Goal: Transaction & Acquisition: Obtain resource

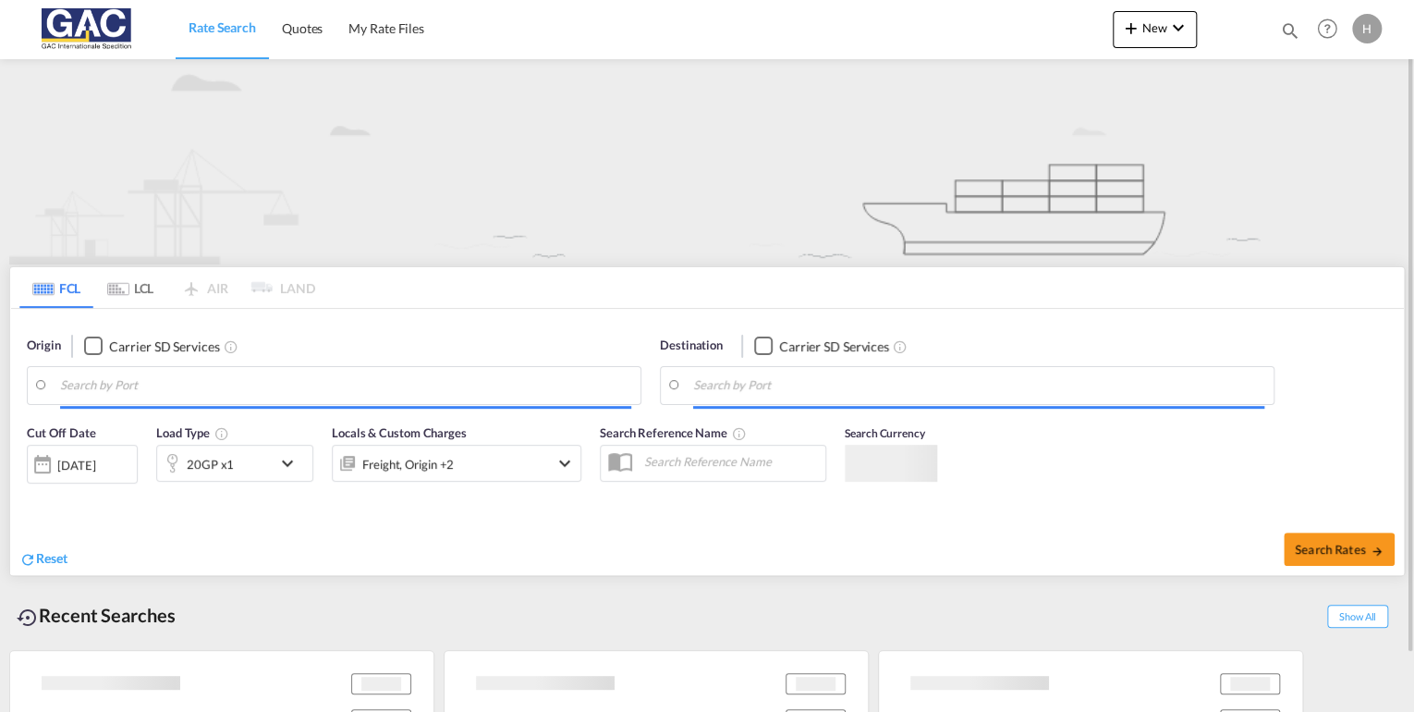
type input "[GEOGRAPHIC_DATA], DEBRV"
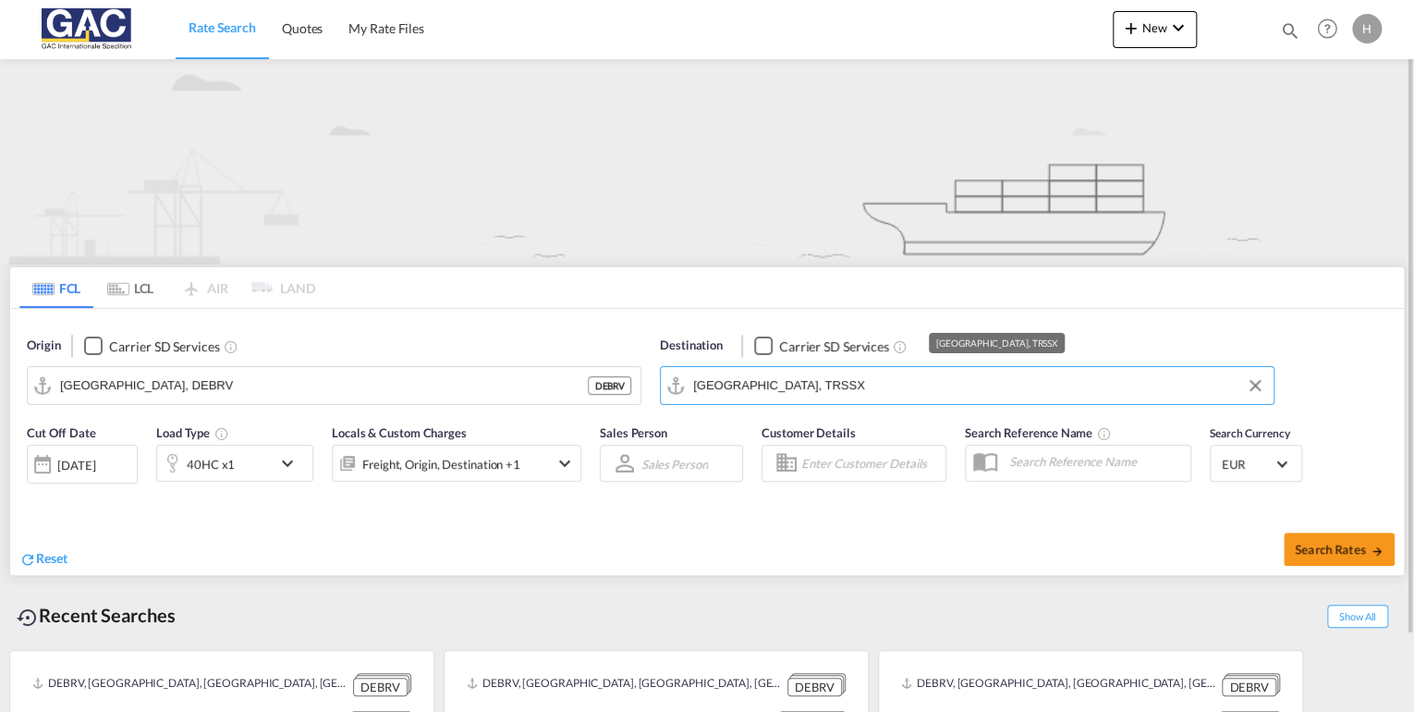
click at [813, 390] on input "Samsun, TRSSX" at bounding box center [978, 385] width 571 height 28
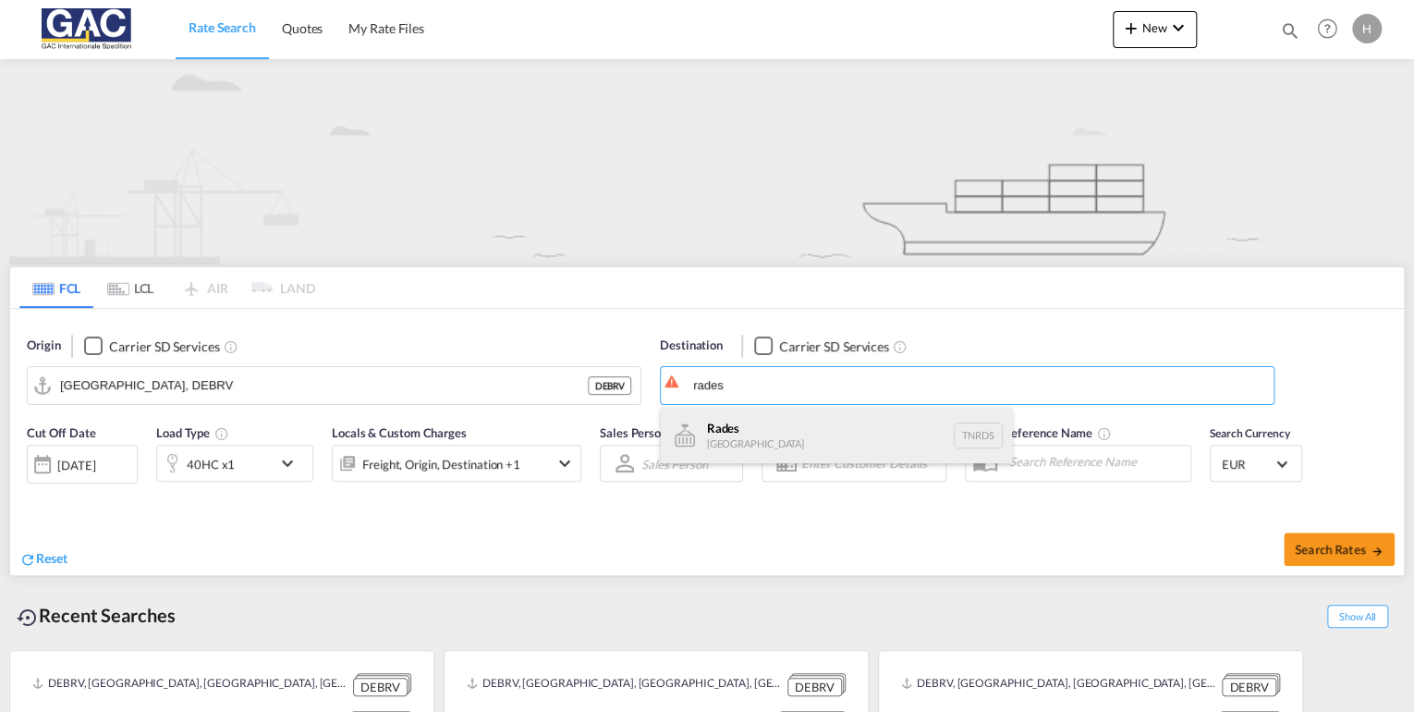
click at [722, 427] on div "Rades Tunisia TNRDS" at bounding box center [836, 435] width 351 height 55
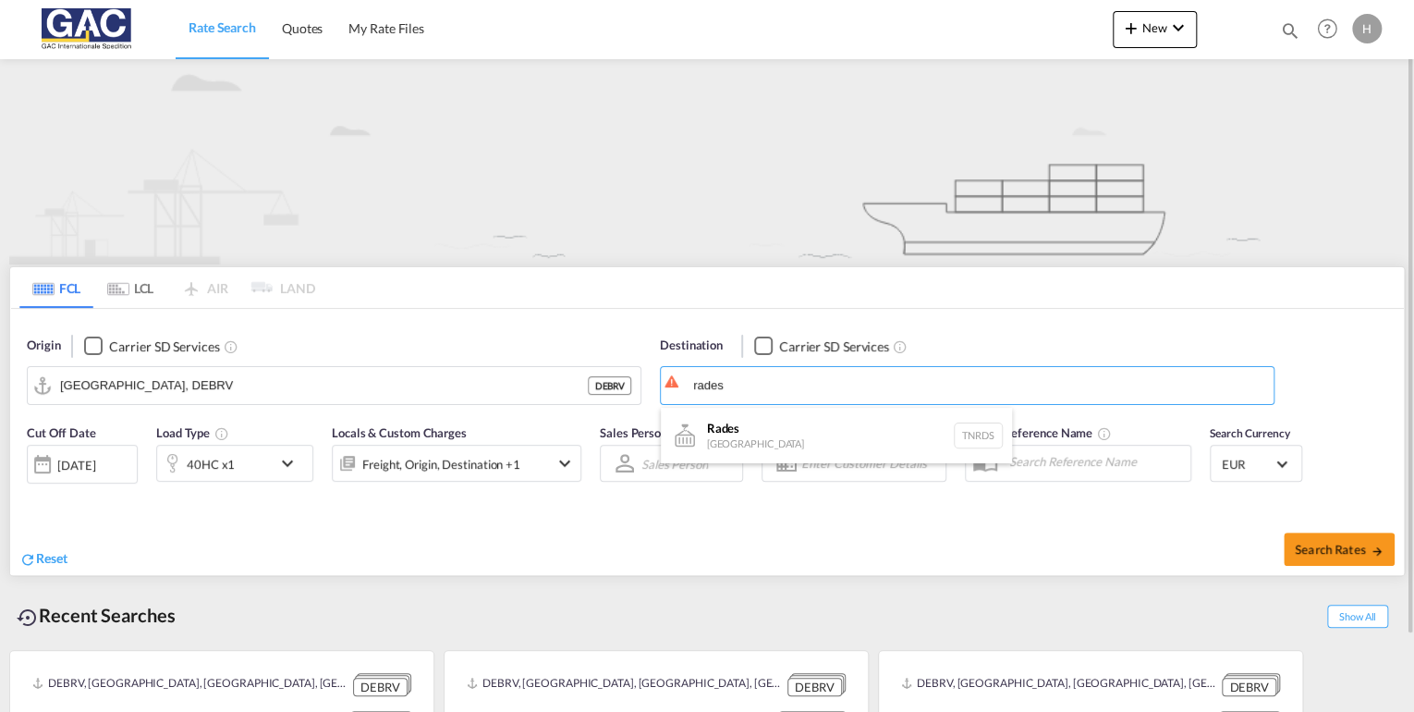
type input "Rades, TNRDS"
click at [321, 14] on link "Quotes" at bounding box center [302, 29] width 67 height 60
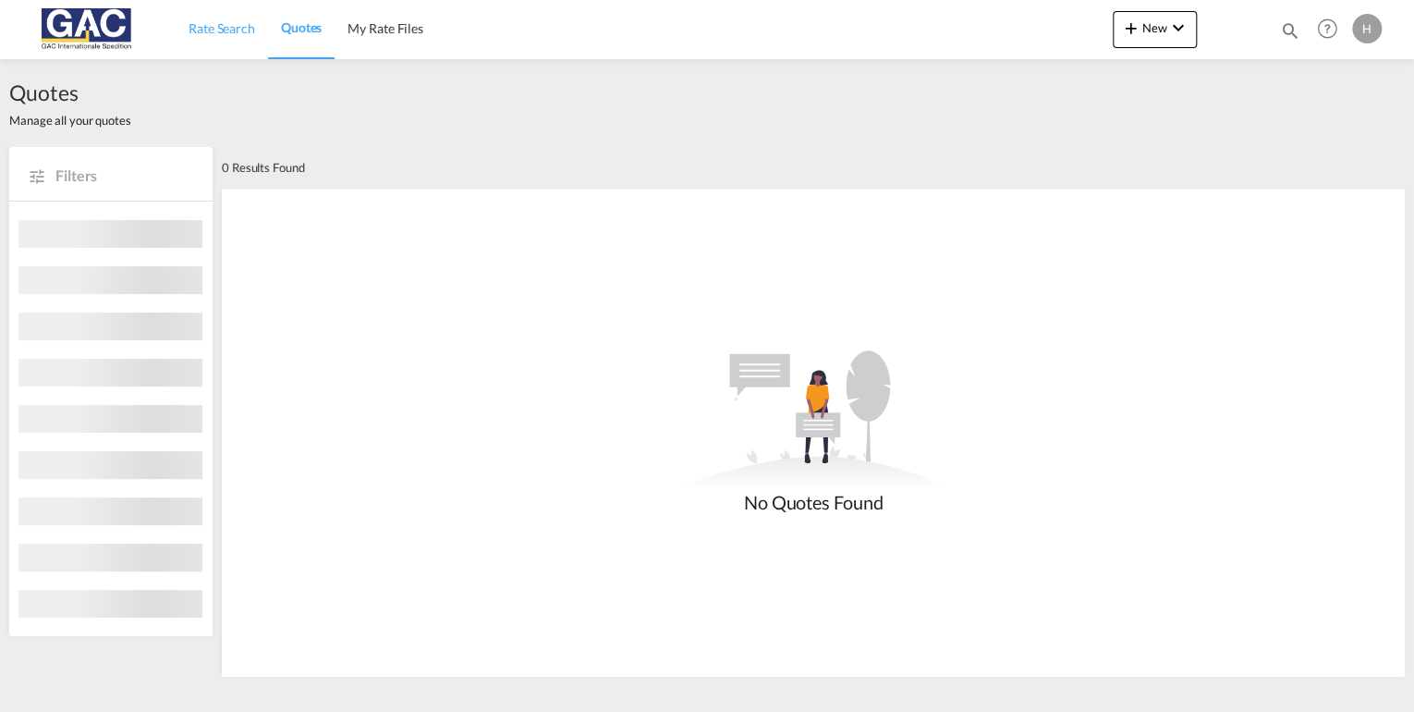
click at [215, 26] on span "Rate Search" at bounding box center [222, 28] width 67 height 16
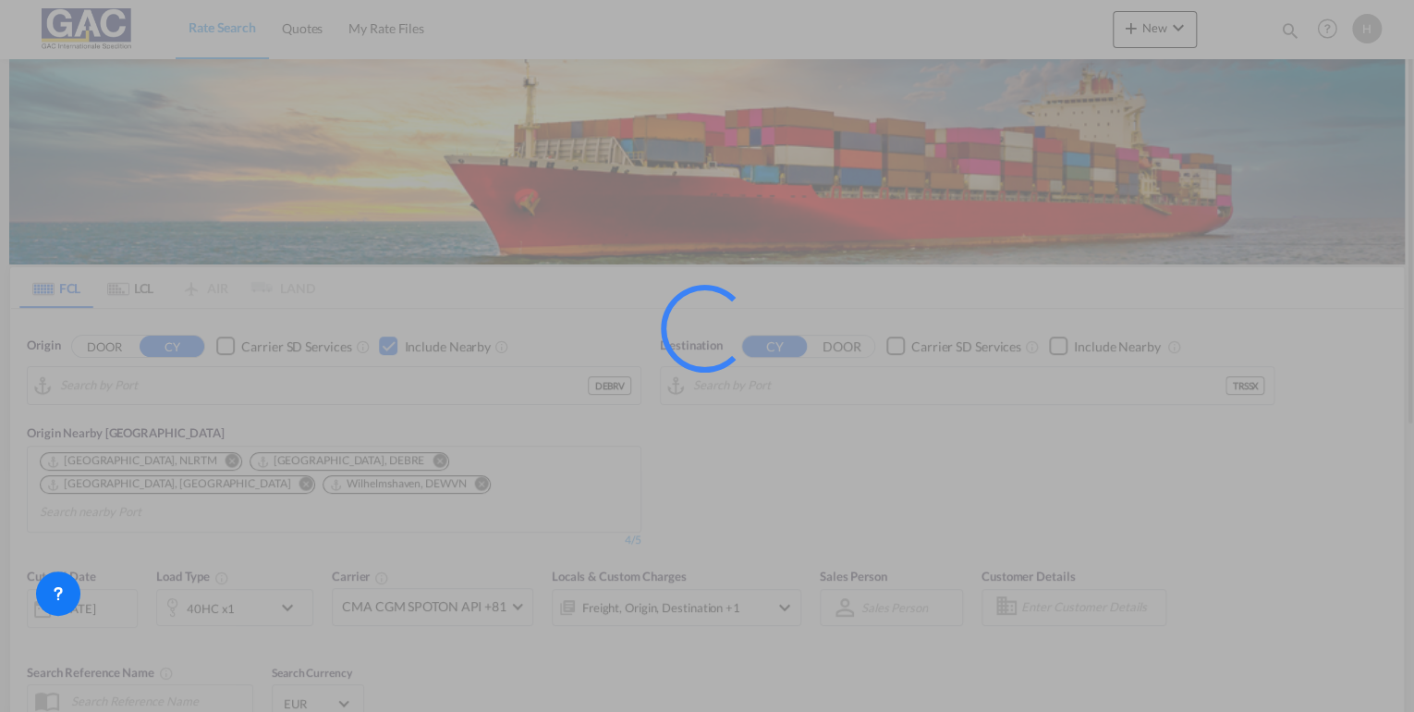
type input "[GEOGRAPHIC_DATA], DEBRV"
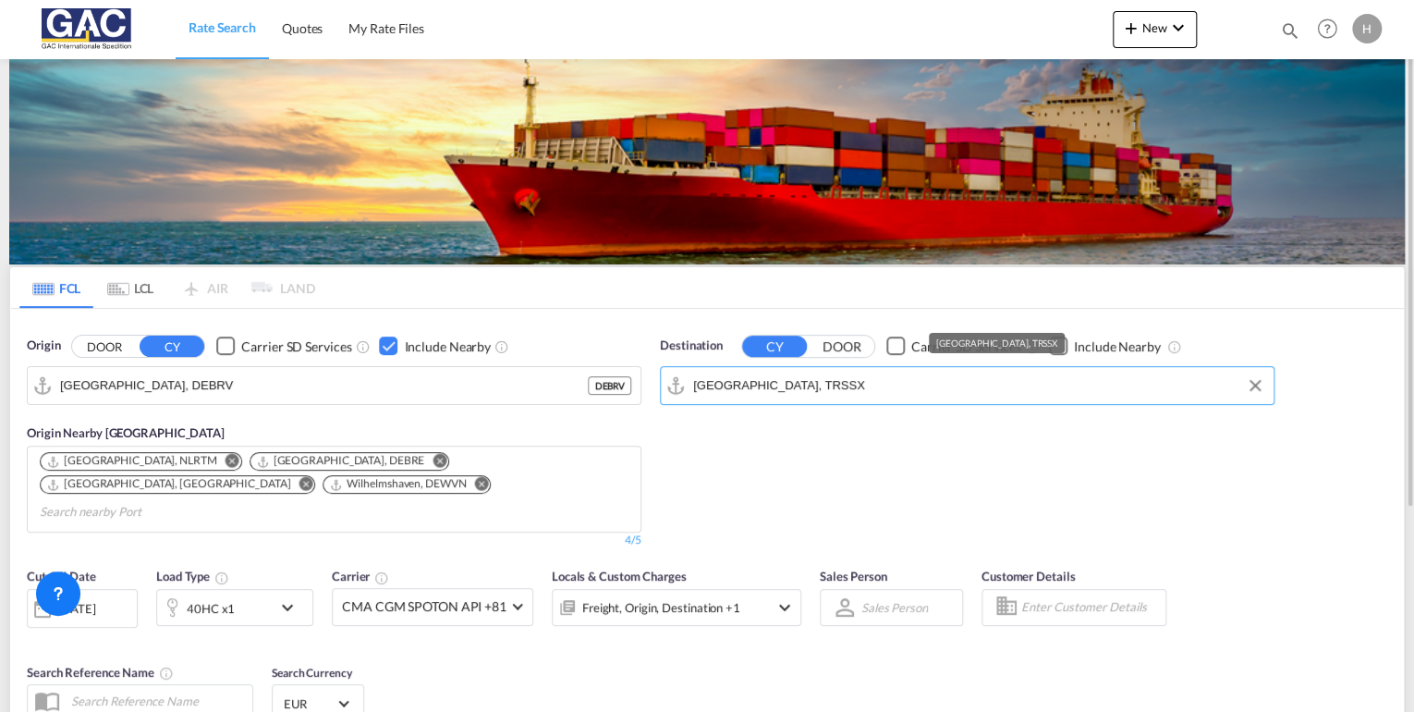
click at [902, 376] on input "Samsun, TRSSX" at bounding box center [978, 385] width 571 height 28
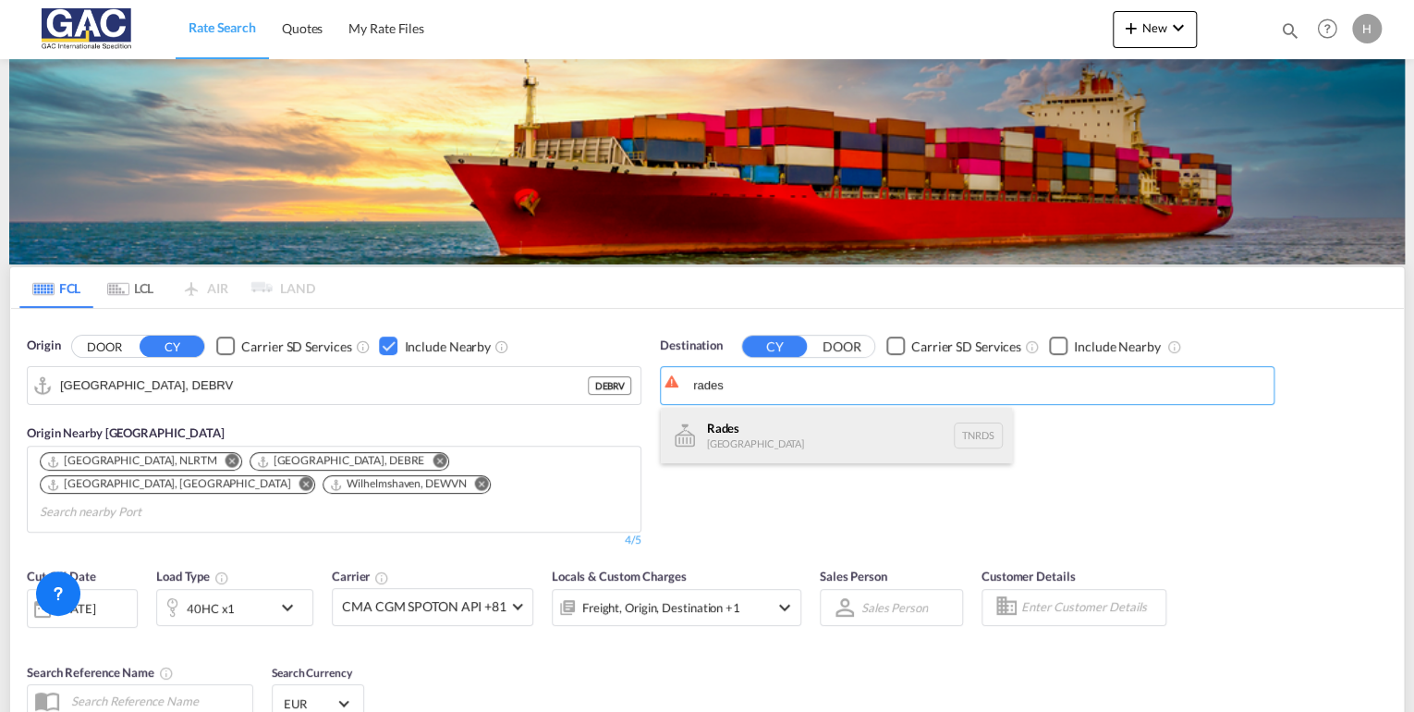
click at [783, 441] on div "Rades Tunisia TNRDS" at bounding box center [836, 435] width 351 height 55
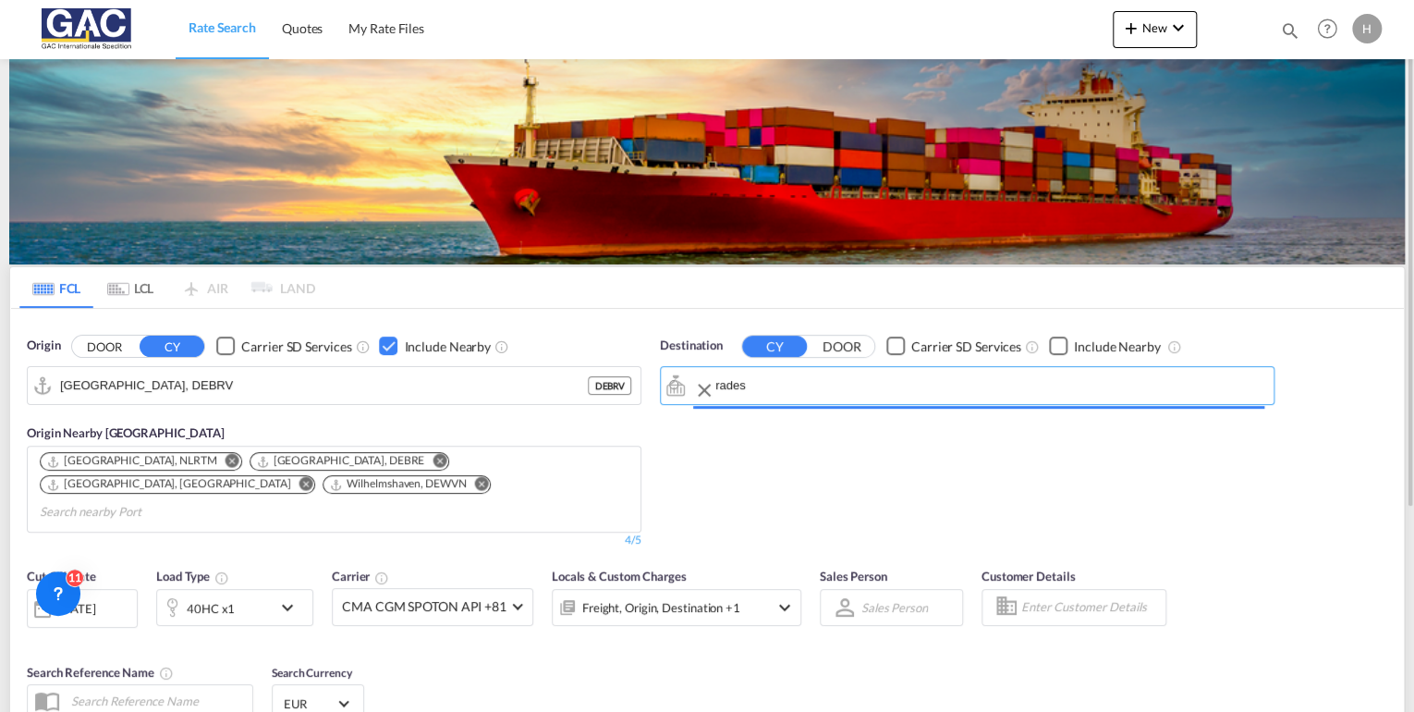
type input "Rades, TNRDS"
click at [1064, 344] on div "Checkbox No Ink" at bounding box center [1058, 345] width 18 height 18
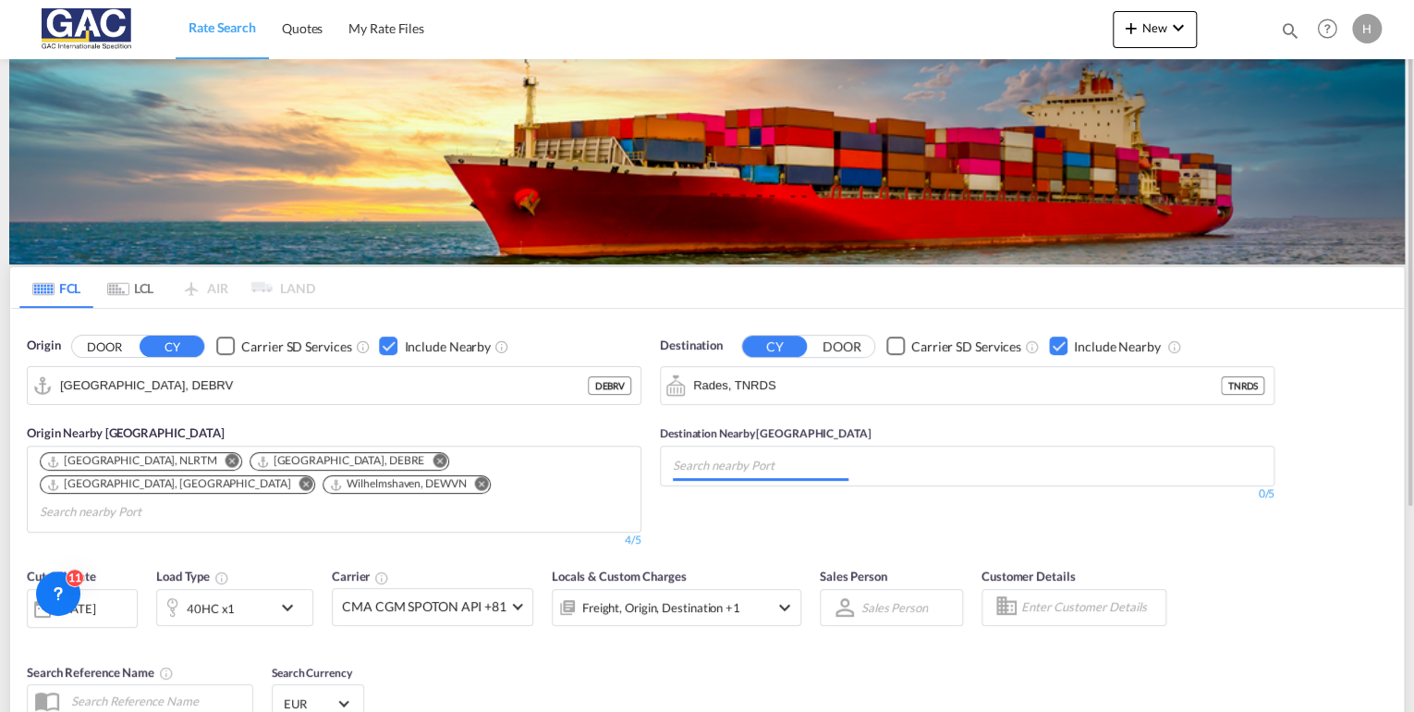
click at [811, 464] on input "Chips input." at bounding box center [761, 466] width 176 height 30
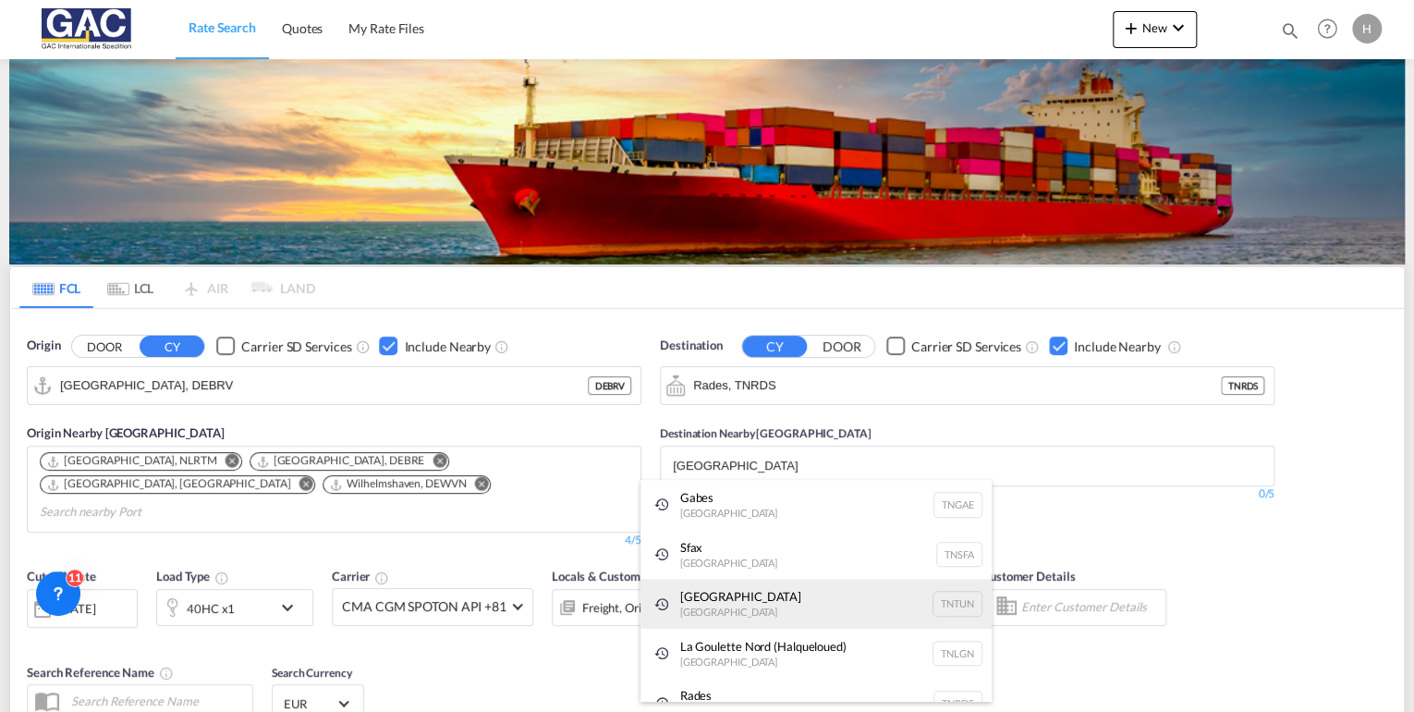
type input "tunis"
click at [755, 601] on div "Tunis Tunisia TNTUN" at bounding box center [815, 603] width 351 height 50
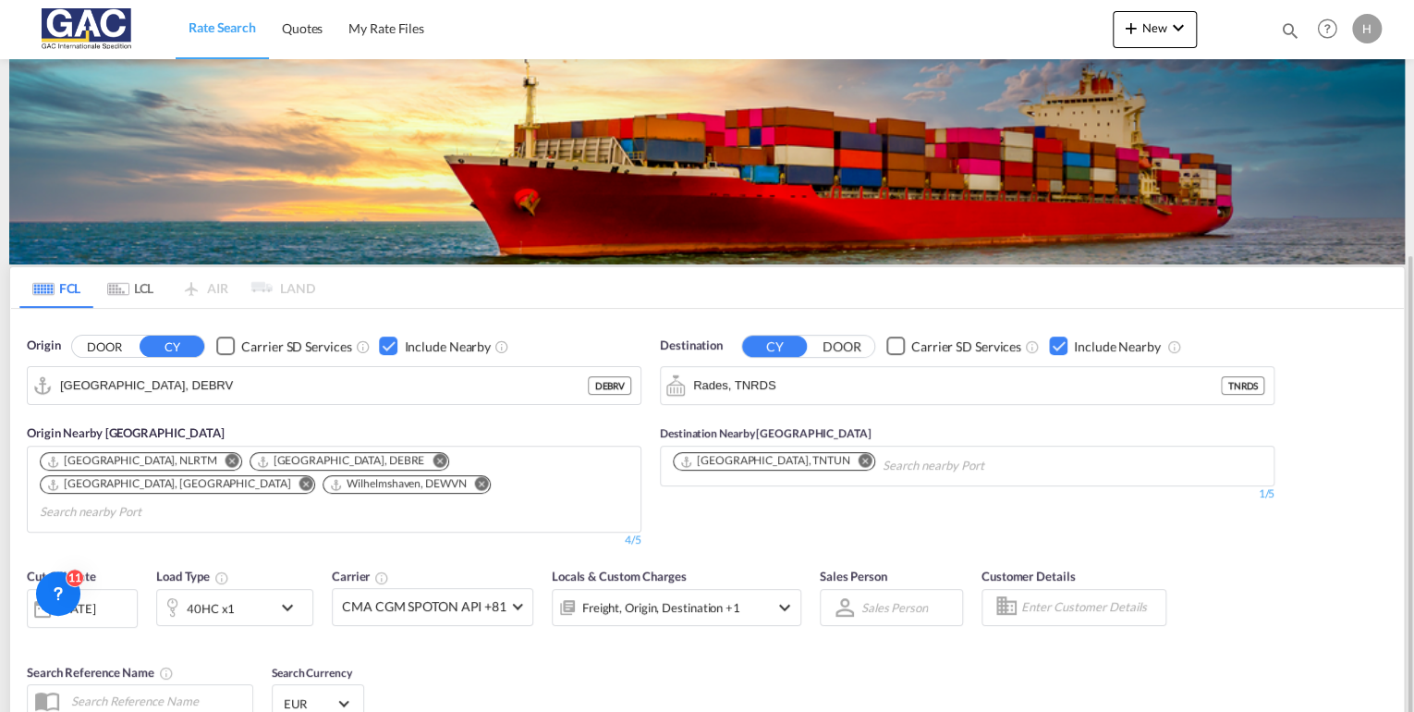
scroll to position [222, 0]
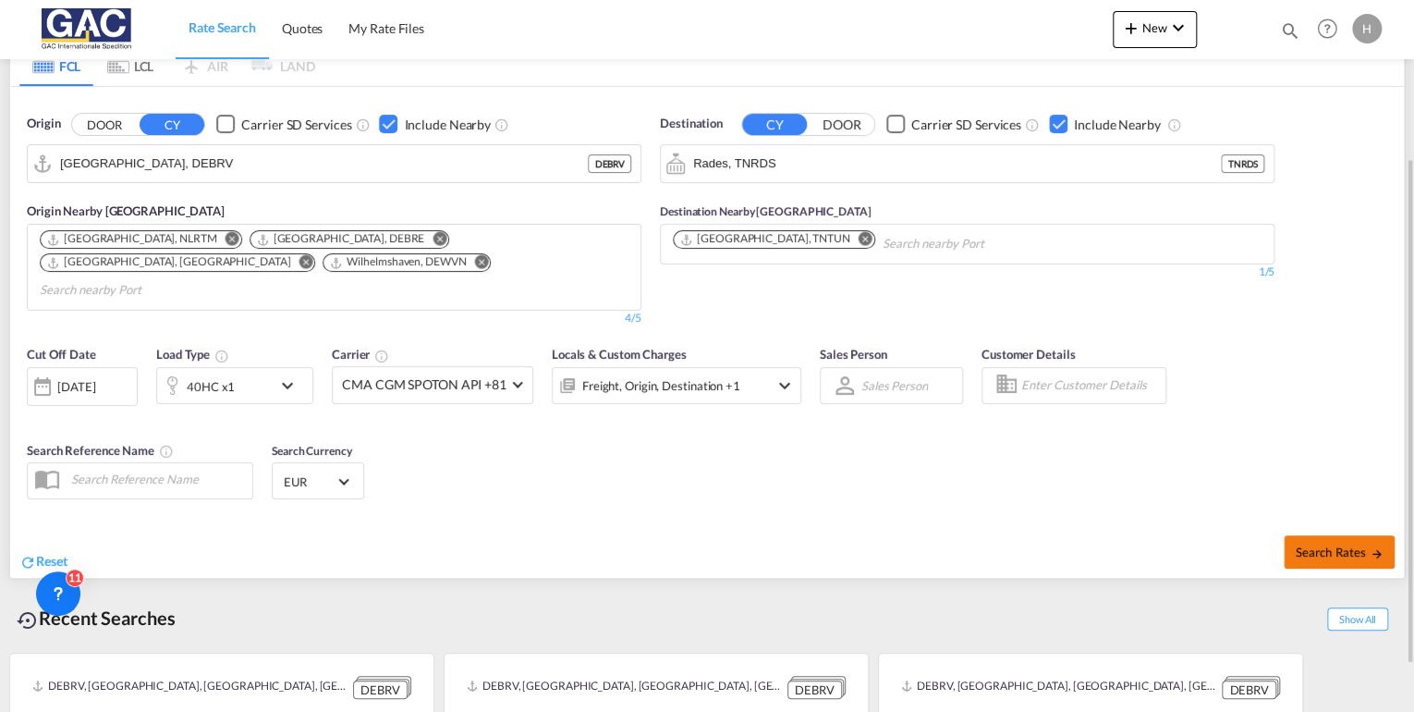
click at [1322, 535] on button "Search Rates" at bounding box center [1339, 551] width 111 height 33
type input "DEBRV to TNRDS / 25 Aug 2025"
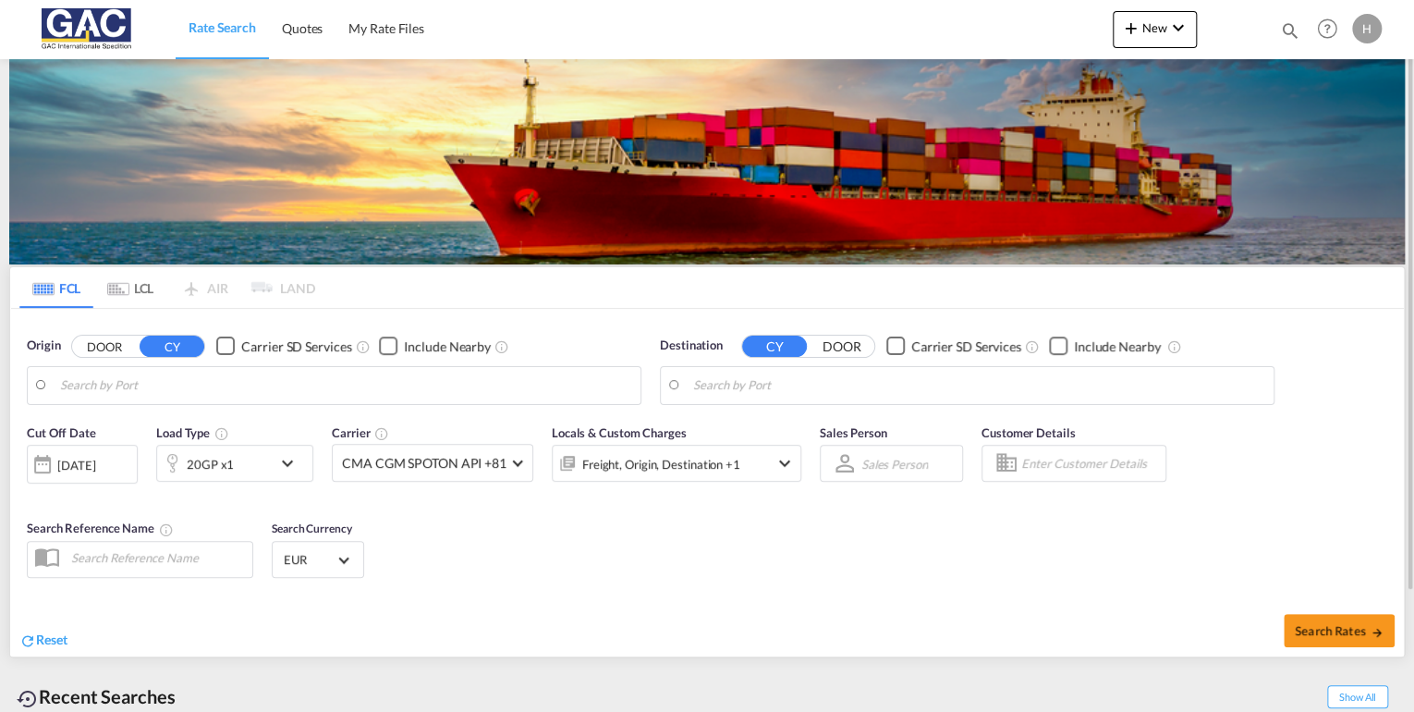
type input "[GEOGRAPHIC_DATA], DEBRV"
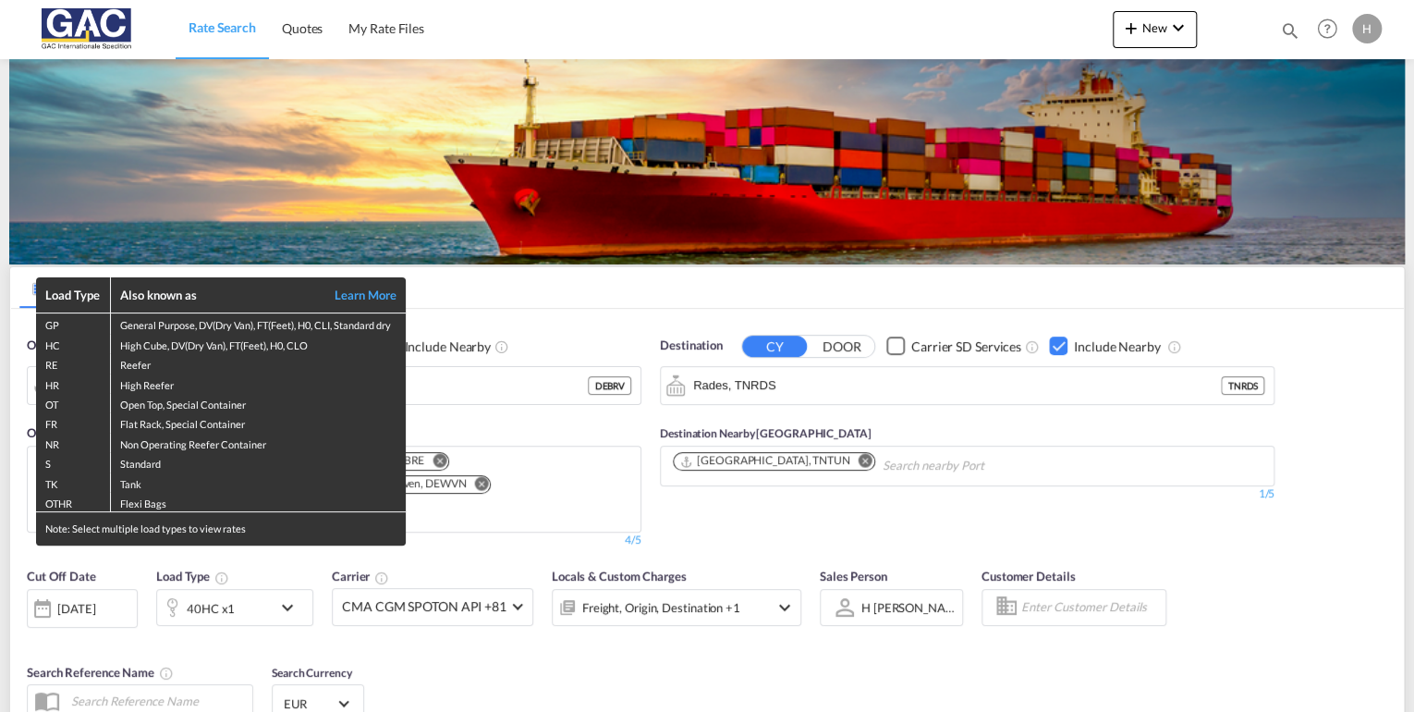
click at [1057, 345] on div "Load Type Also known as Learn More GP General Purpose, DV(Dry Van), FT(Feet), H…" at bounding box center [707, 356] width 1414 height 712
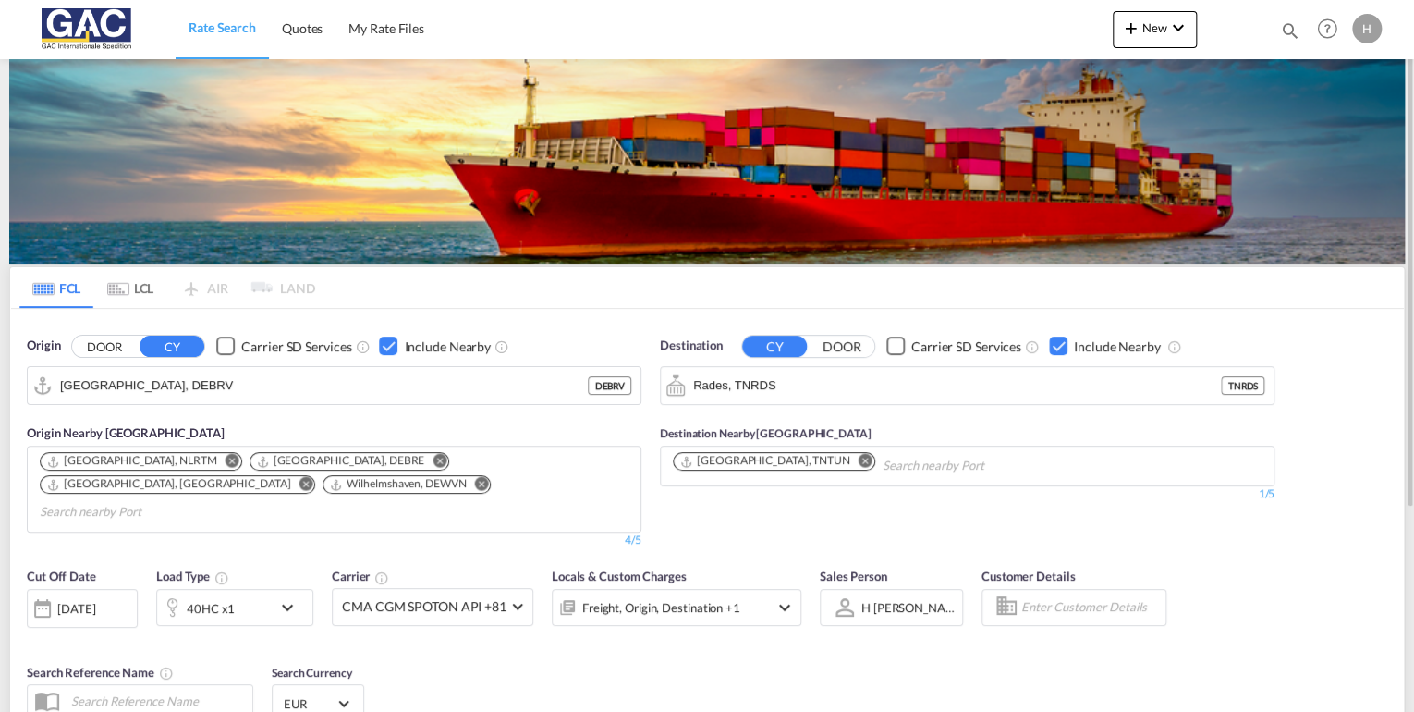
click at [1057, 344] on div "Checkbox No Ink" at bounding box center [1058, 345] width 18 height 18
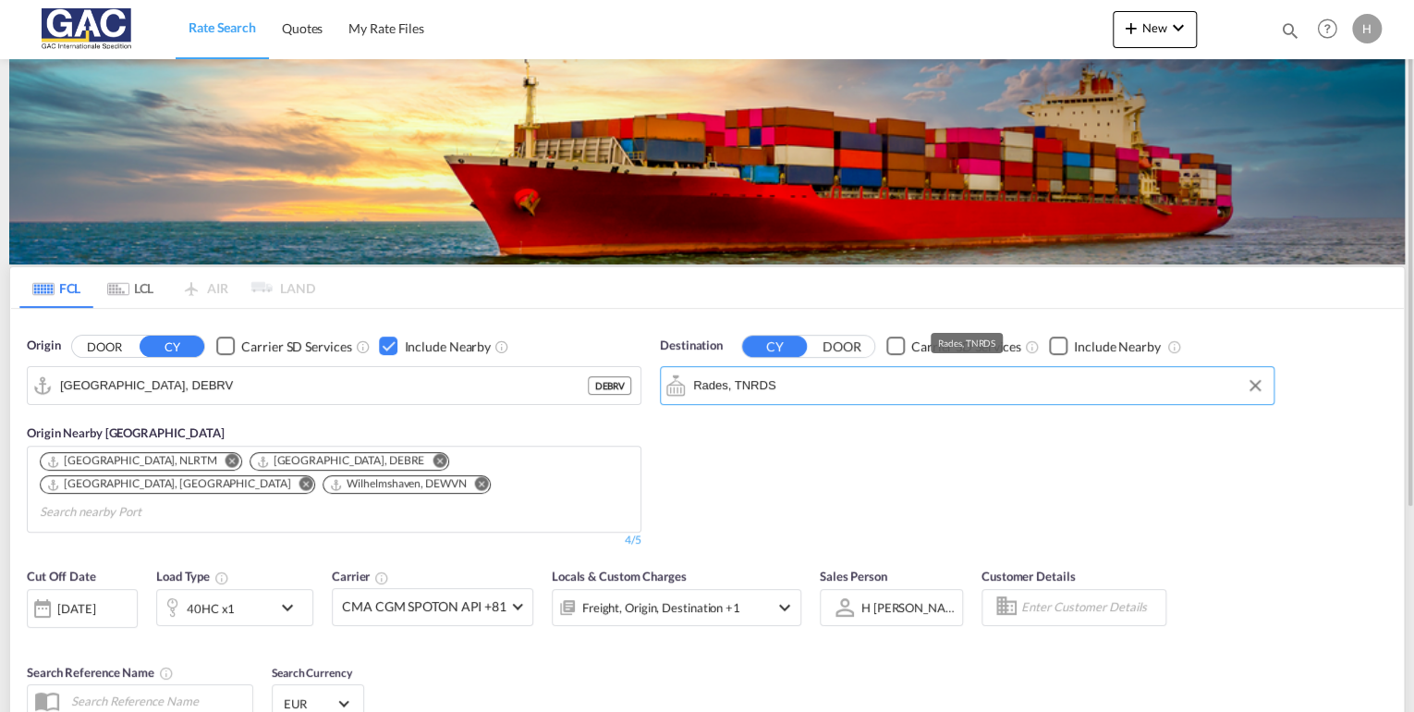
click at [839, 387] on input "Rades, TNRDS" at bounding box center [978, 385] width 571 height 28
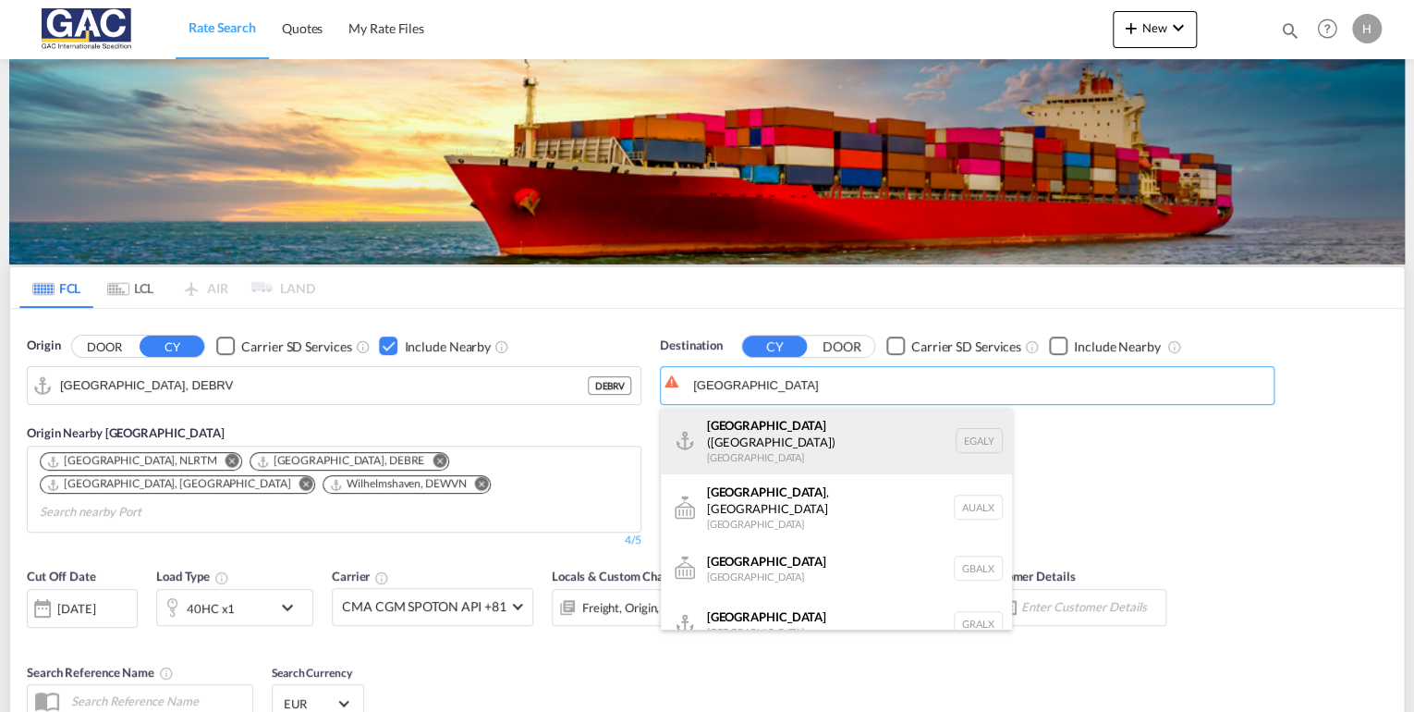
click at [758, 444] on div "Alexandria (El Iskandariya) Egypt EGALY" at bounding box center [836, 441] width 351 height 67
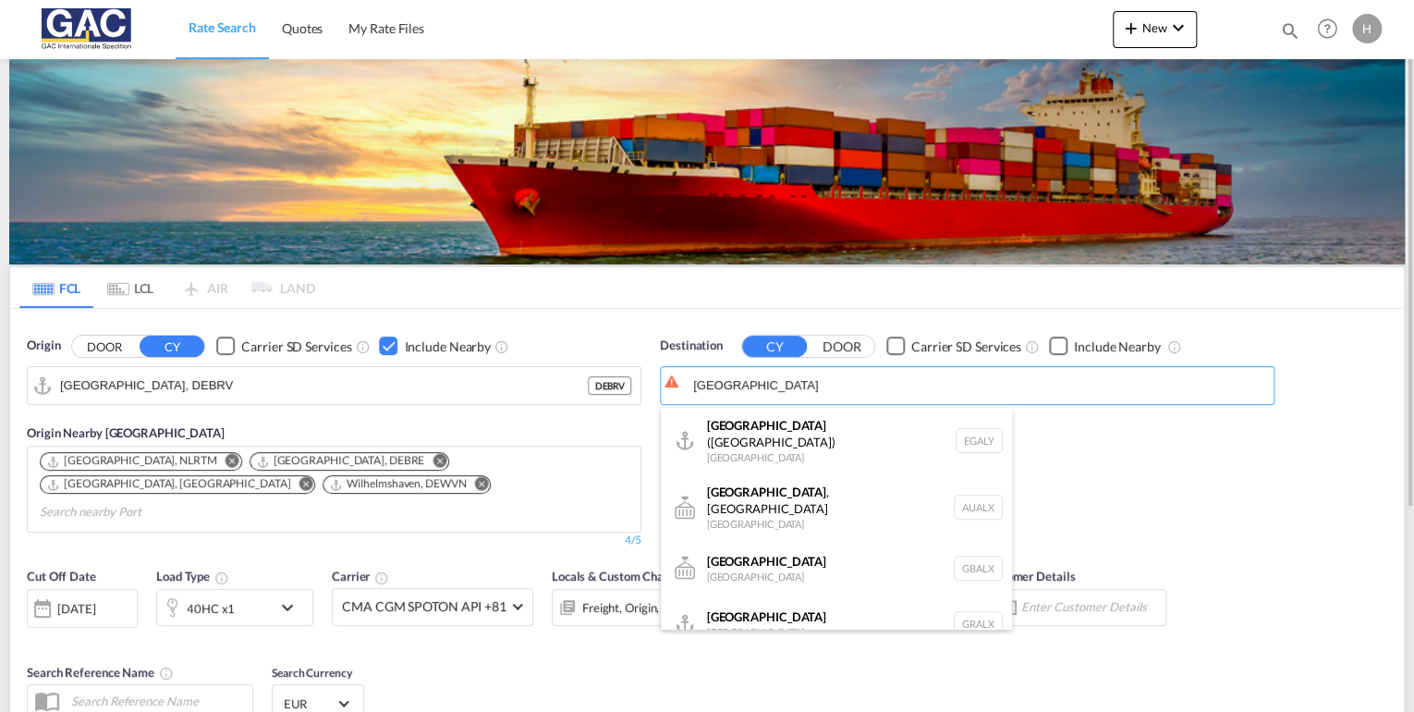
type input "Alexandria ([GEOGRAPHIC_DATA]), EGALY"
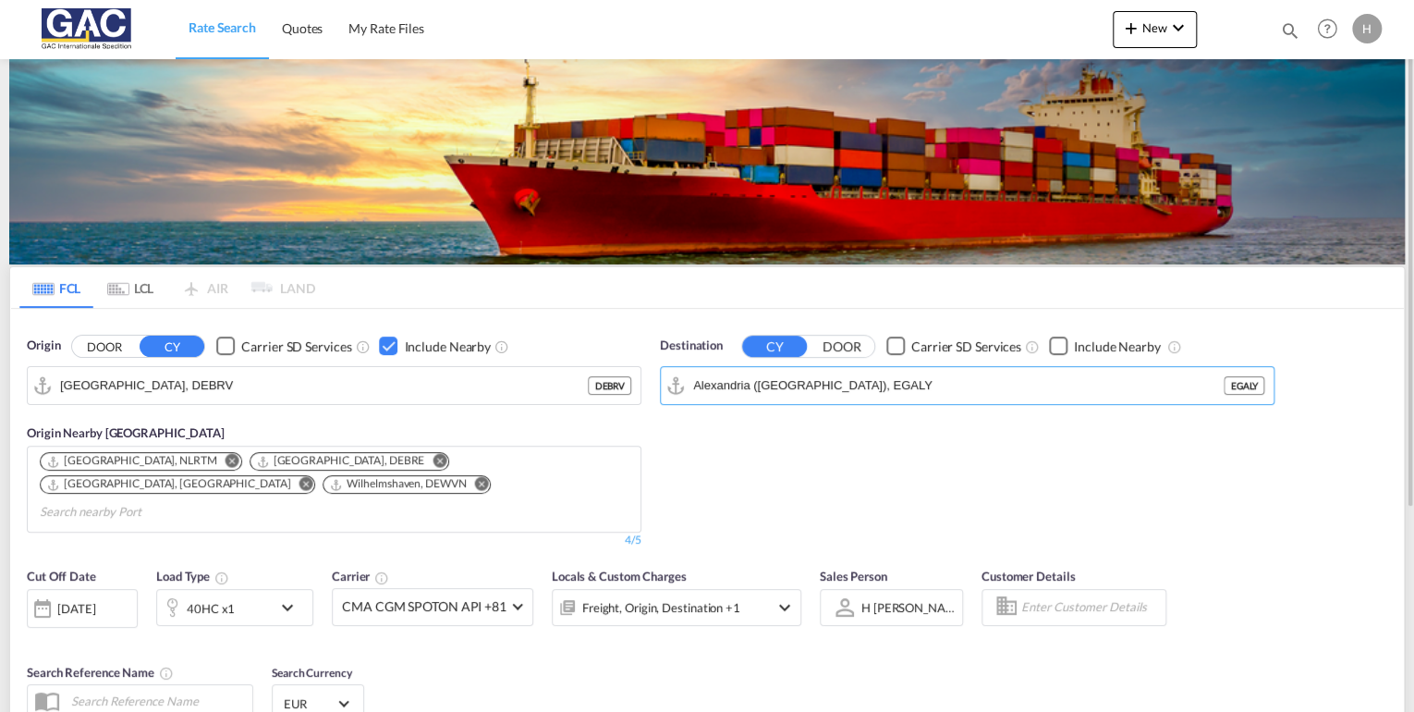
click at [1062, 340] on div "Checkbox No Ink" at bounding box center [1058, 345] width 18 height 18
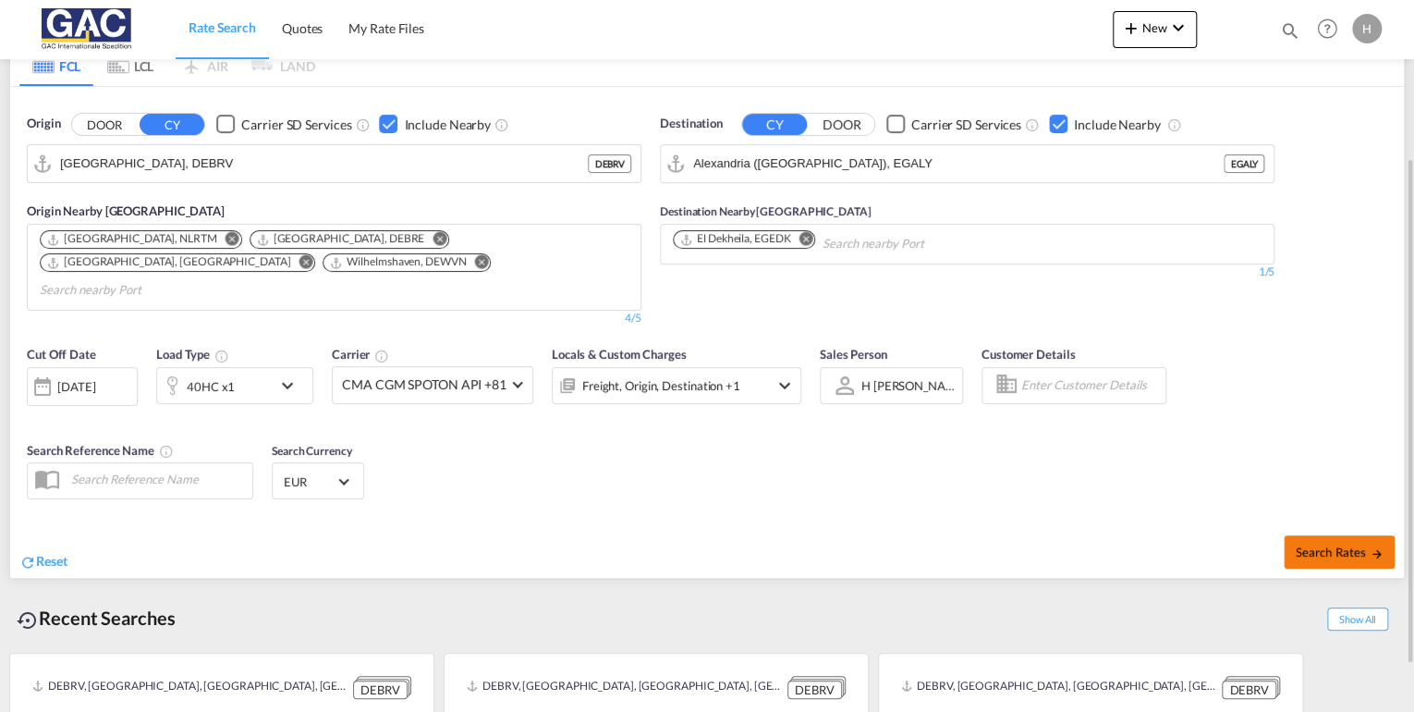
click at [1344, 544] on span "Search Rates" at bounding box center [1339, 551] width 89 height 15
type input "DEBRV to EGALY / 25 Aug 2025"
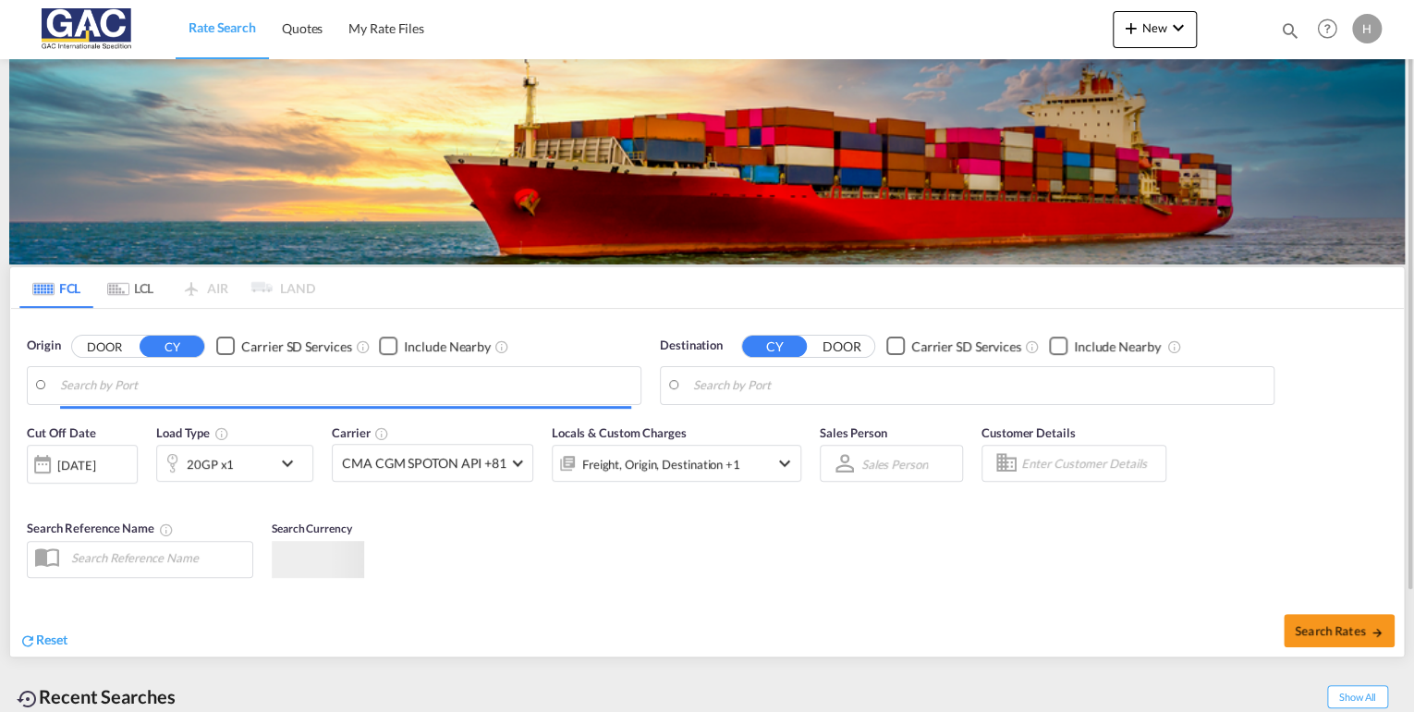
type input "[GEOGRAPHIC_DATA], DEBRV"
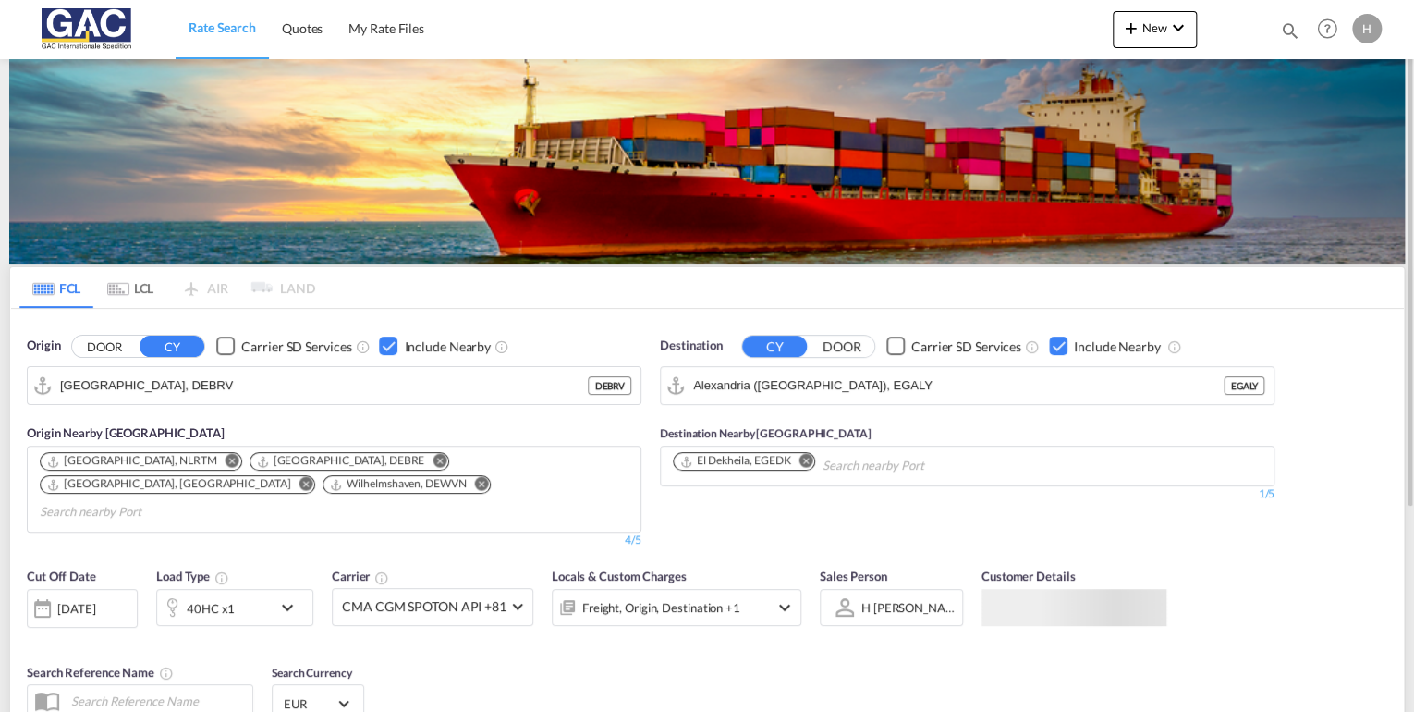
drag, startPoint x: 807, startPoint y: 461, endPoint x: 856, endPoint y: 443, distance: 52.3
click at [807, 461] on md-icon "Remove" at bounding box center [805, 461] width 14 height 14
click at [1065, 342] on div "Checkbox No Ink" at bounding box center [1058, 345] width 18 height 18
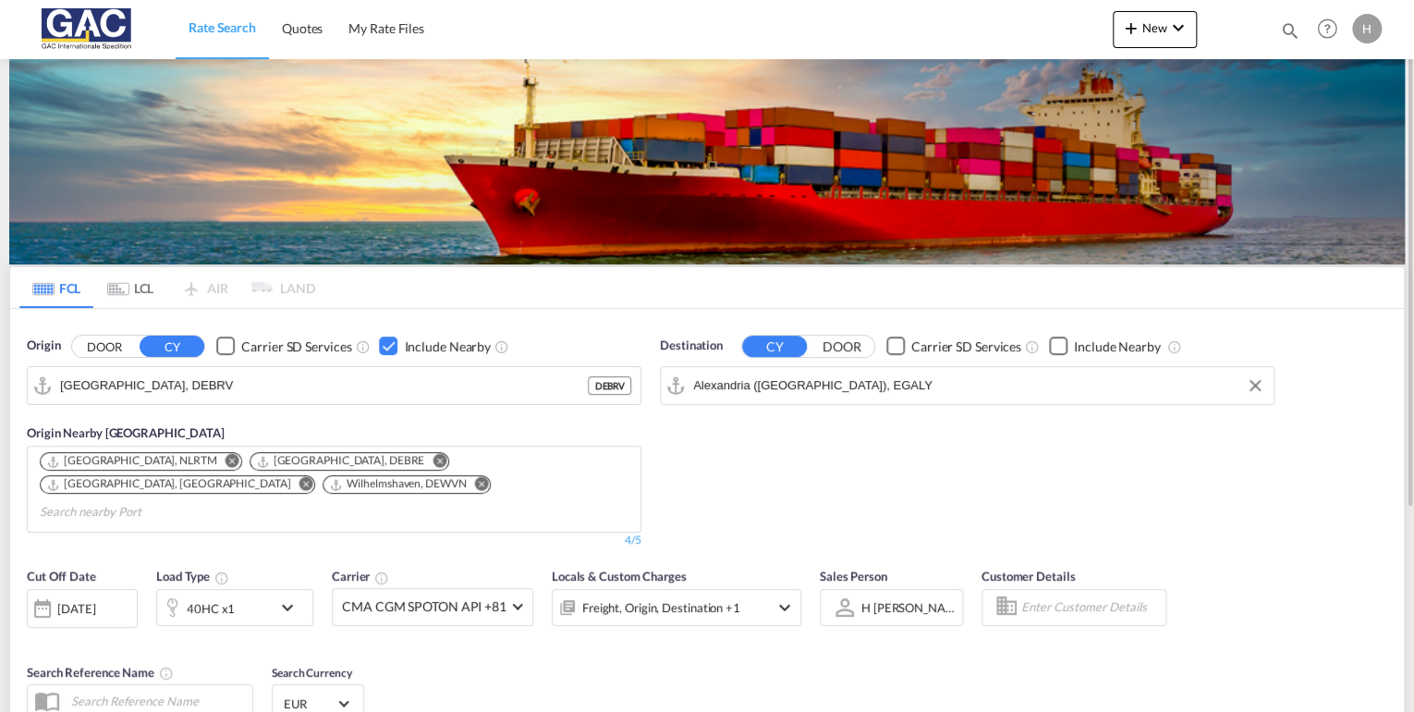
click at [938, 384] on input "Alexandria ([GEOGRAPHIC_DATA]), EGALY" at bounding box center [978, 385] width 571 height 28
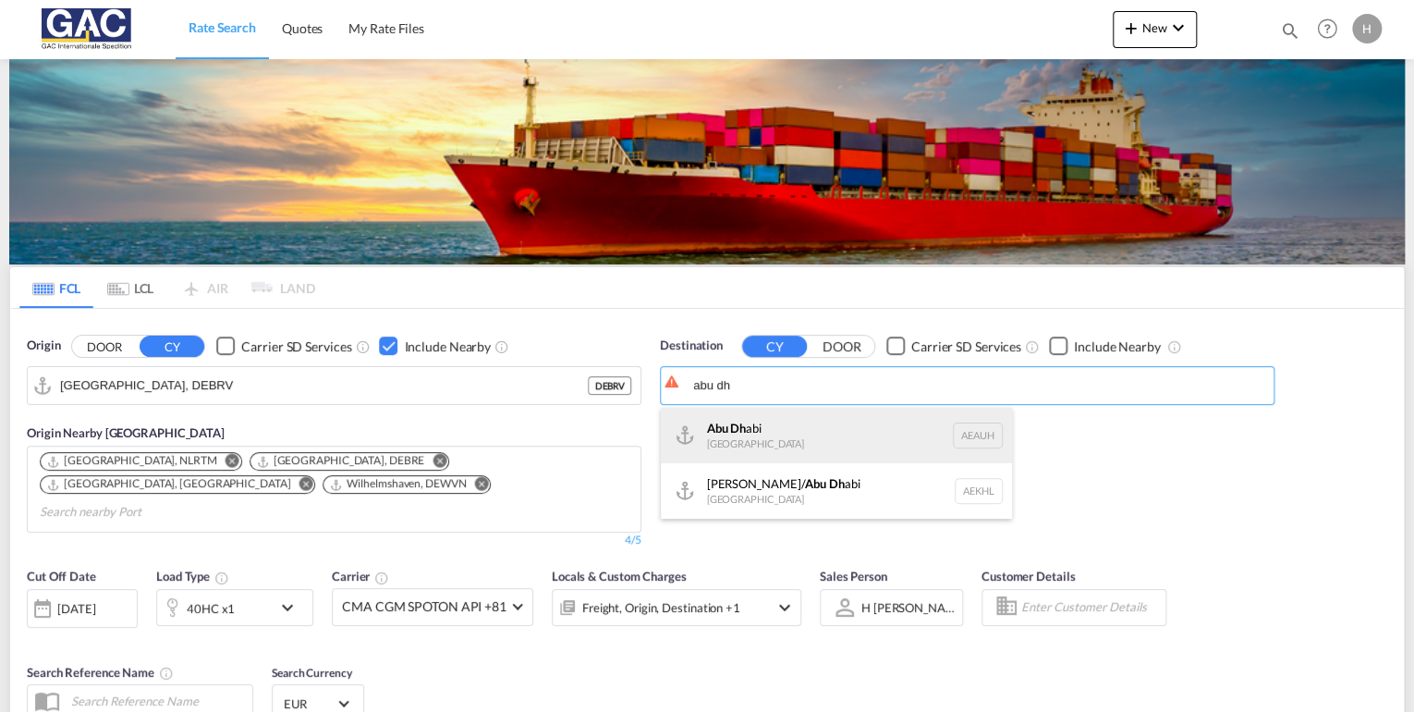
click at [754, 432] on div "Abu Dh abi [GEOGRAPHIC_DATA] [GEOGRAPHIC_DATA]" at bounding box center [836, 435] width 351 height 55
type input "[GEOGRAPHIC_DATA], [GEOGRAPHIC_DATA]"
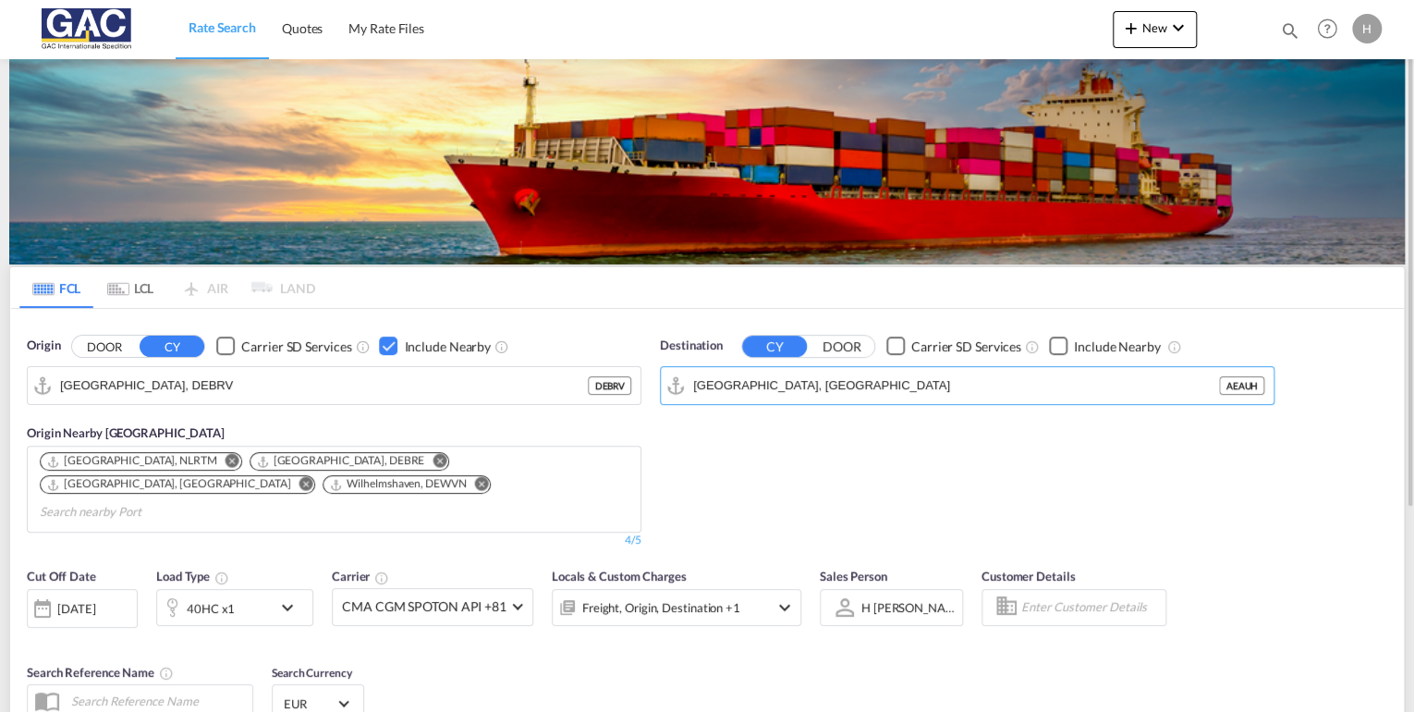
click at [1051, 342] on div "Checkbox No Ink" at bounding box center [1058, 345] width 18 height 18
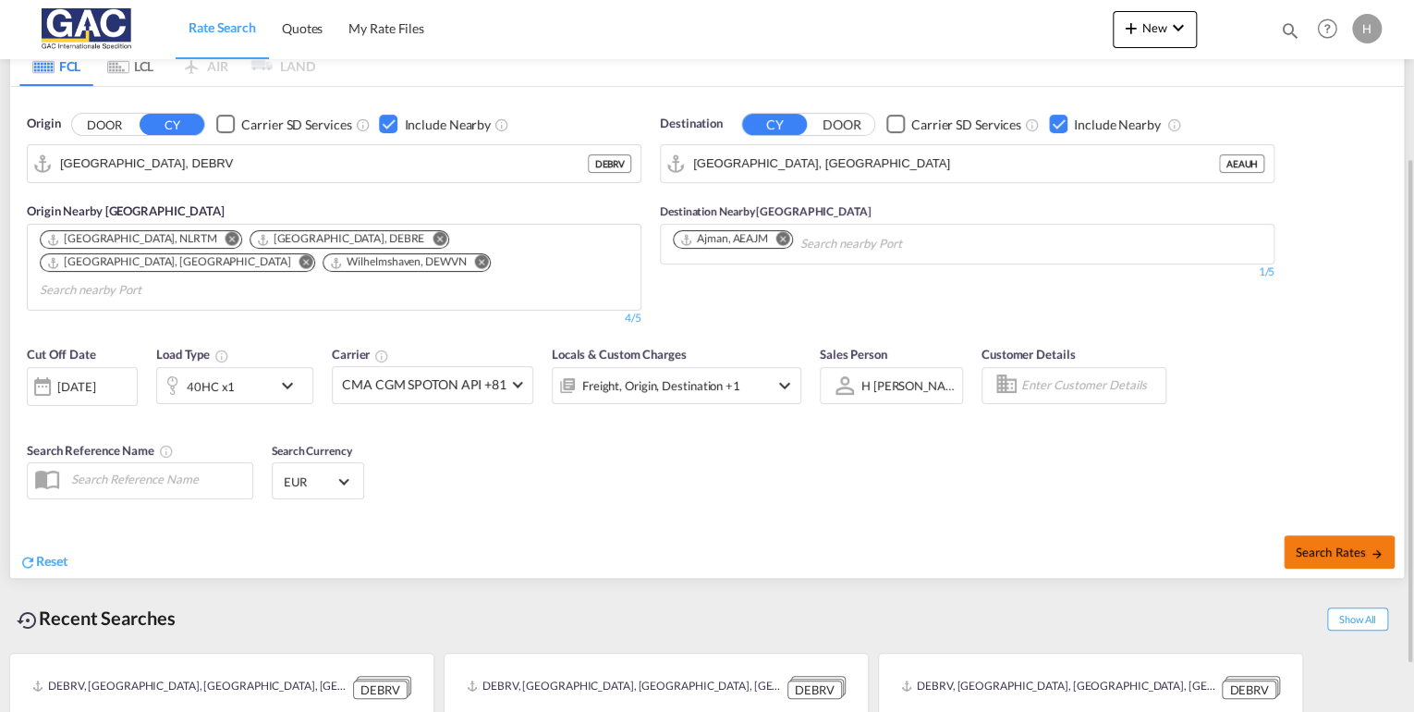
click at [1357, 539] on button "Search Rates" at bounding box center [1339, 551] width 111 height 33
type input "DEBRV to AEAUH / [DATE]"
